Goal: Information Seeking & Learning: Learn about a topic

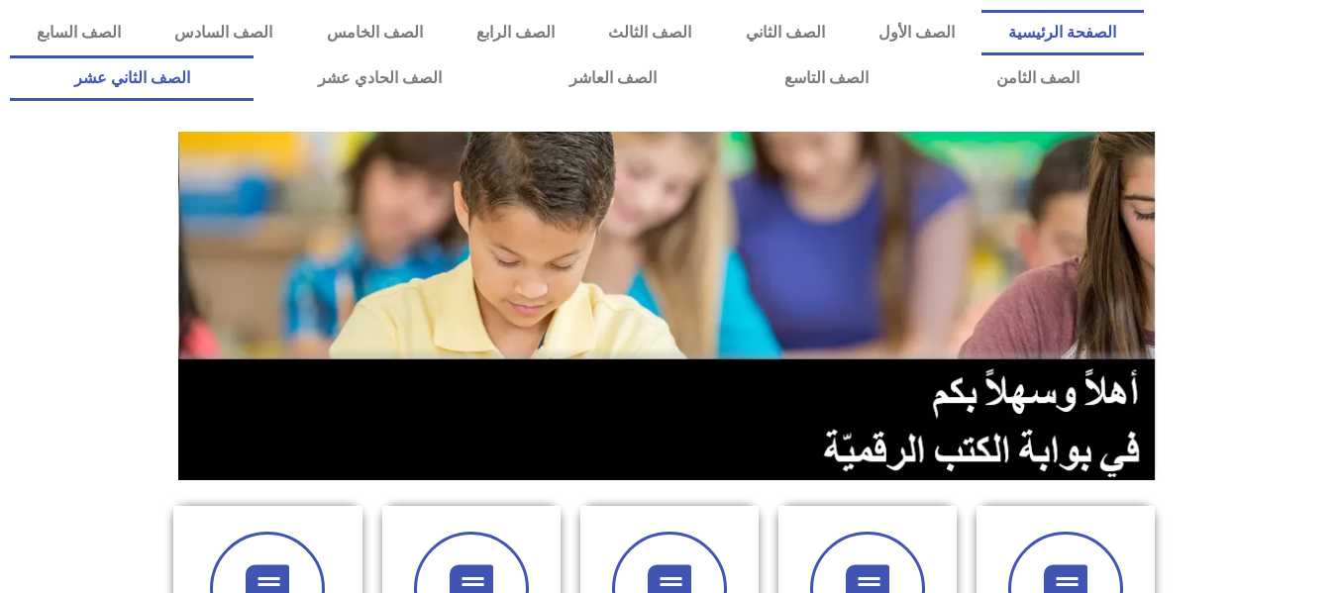
click at [254, 76] on link "الصف الثاني عشر" at bounding box center [132, 78] width 244 height 46
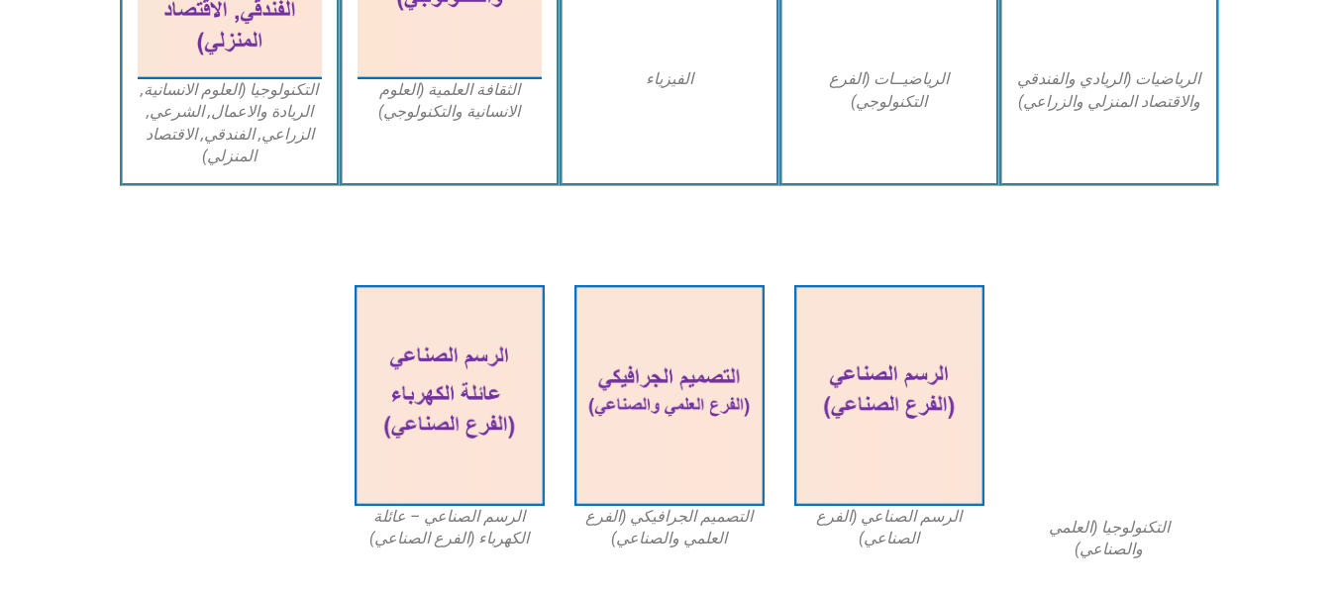
scroll to position [1417, 0]
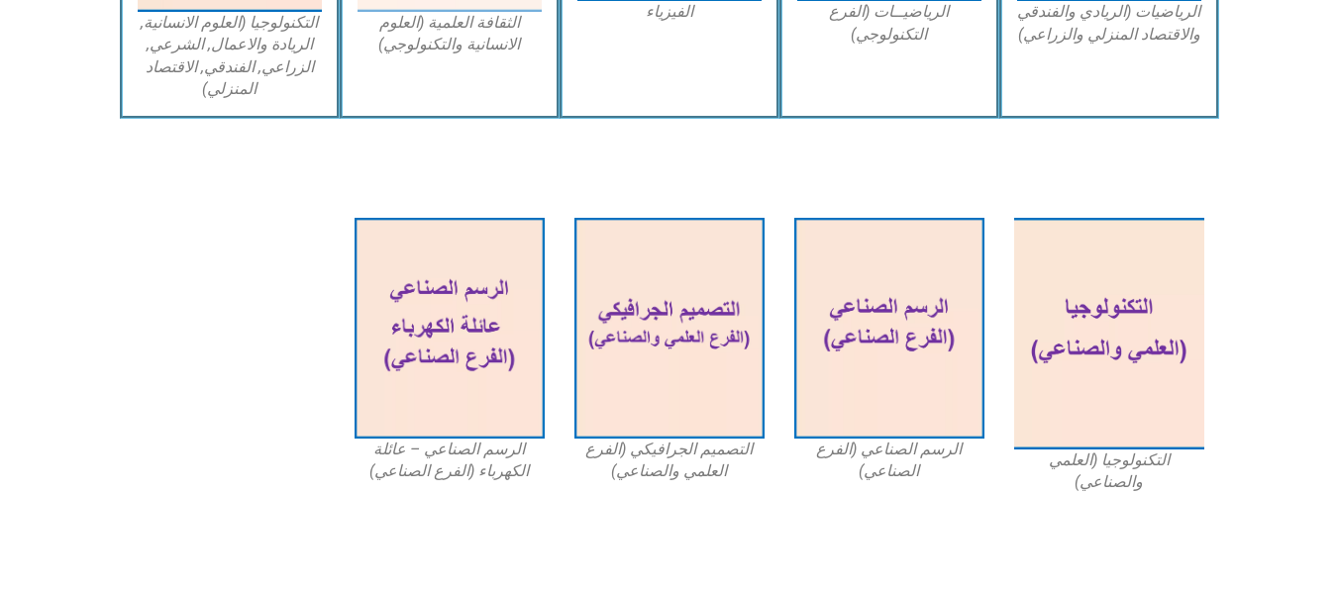
click at [469, 40] on figcaption "الثقافة العلمية (العلوم الانسانية والتكنولوجي)" at bounding box center [450, 34] width 184 height 45
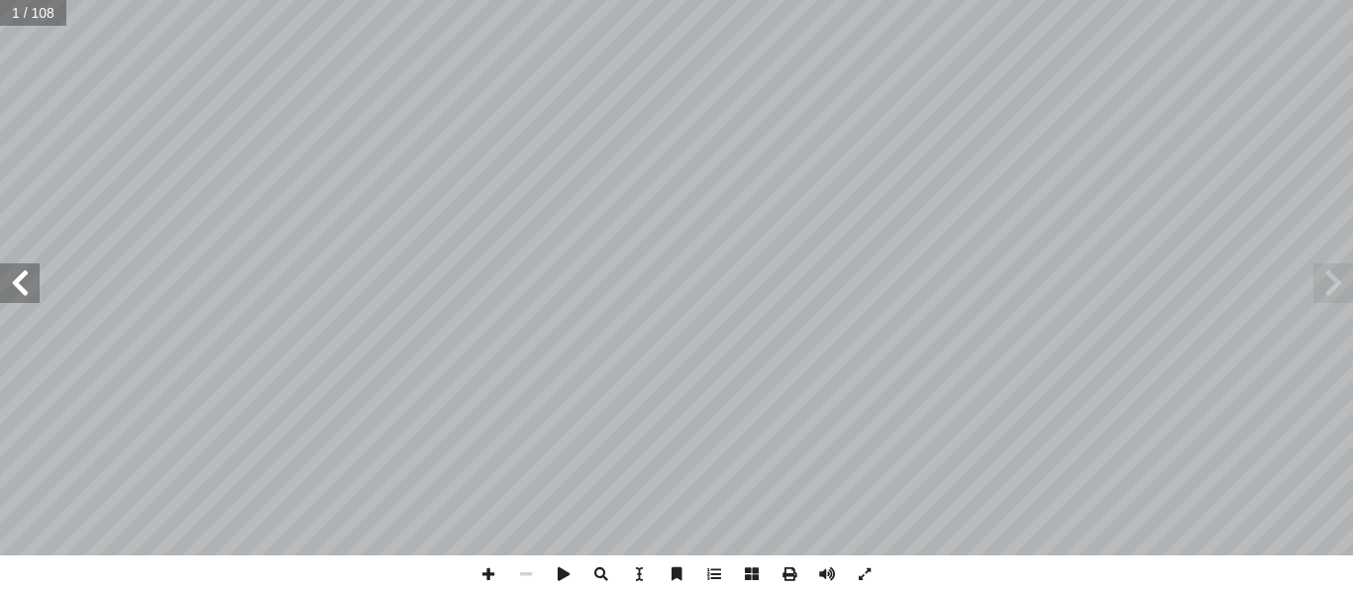
click at [34, 298] on span at bounding box center [20, 284] width 40 height 40
click at [21, 281] on span at bounding box center [20, 284] width 40 height 40
click at [24, 288] on span at bounding box center [20, 284] width 40 height 40
click at [21, 291] on span at bounding box center [20, 284] width 40 height 40
